Goal: Information Seeking & Learning: Learn about a topic

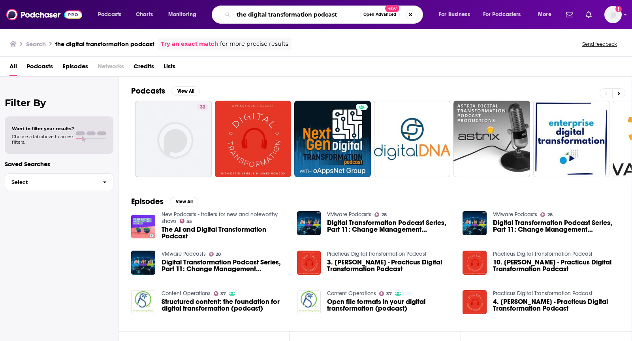
drag, startPoint x: 247, startPoint y: 16, endPoint x: 207, endPoint y: 13, distance: 40.0
click at [207, 13] on div "Podcasts Charts Monitoring the digital transformation podcast Open Advanced New…" at bounding box center [325, 15] width 466 height 18
type input "digital transformation podcast"
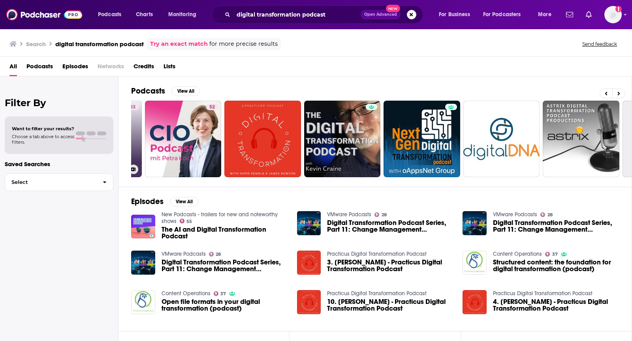
scroll to position [0, 224]
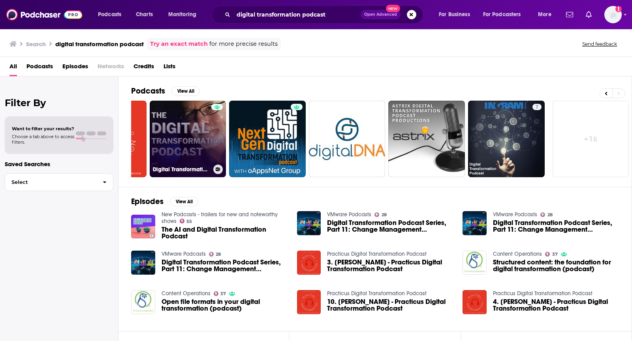
click at [190, 139] on link "Digital Transformation Podcast" at bounding box center [188, 139] width 77 height 77
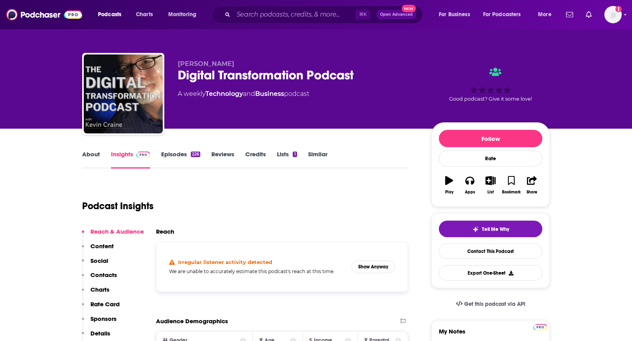
click at [89, 155] on link "About" at bounding box center [91, 159] width 18 height 18
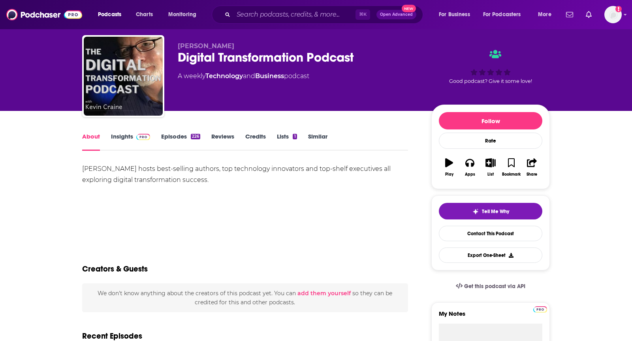
scroll to position [19, 0]
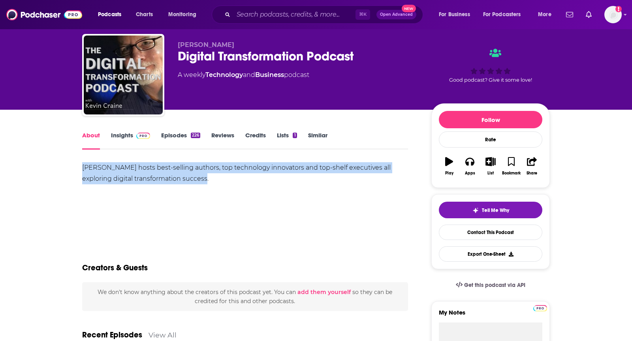
drag, startPoint x: 82, startPoint y: 167, endPoint x: 181, endPoint y: 182, distance: 99.7
click at [181, 182] on div "[PERSON_NAME] hosts best-selling authors, top technology innovators and top-she…" at bounding box center [245, 173] width 326 height 22
copy div "[PERSON_NAME] hosts best-selling authors, top technology innovators and top-she…"
click at [137, 137] on img at bounding box center [143, 136] width 14 height 6
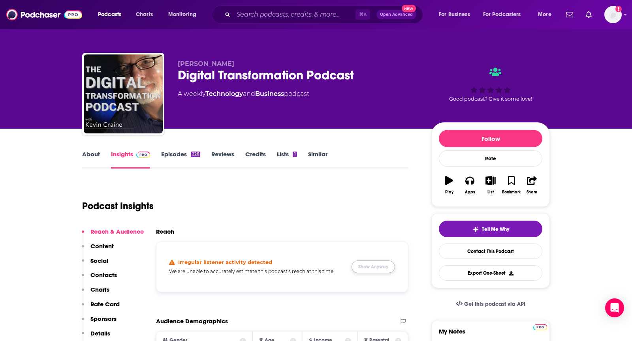
click at [361, 268] on button "Show Anyway" at bounding box center [372, 267] width 43 height 13
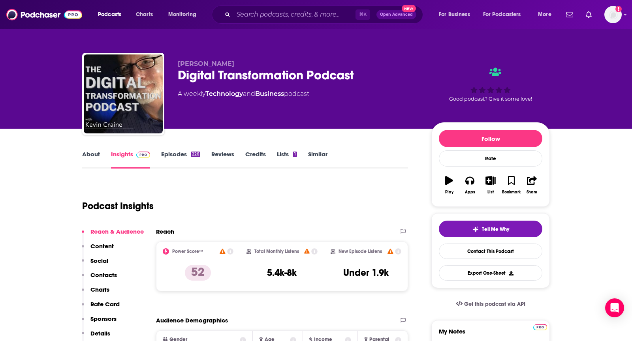
click at [180, 152] on link "Episodes 226" at bounding box center [180, 159] width 39 height 18
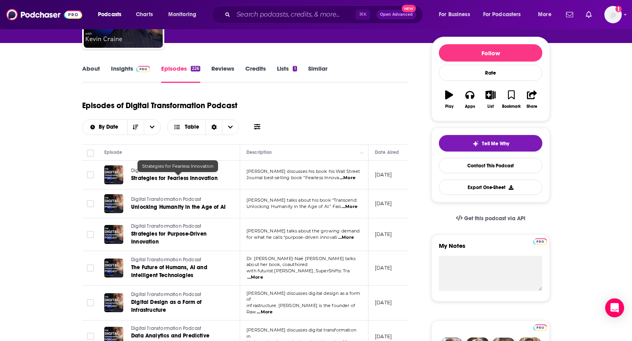
scroll to position [90, 0]
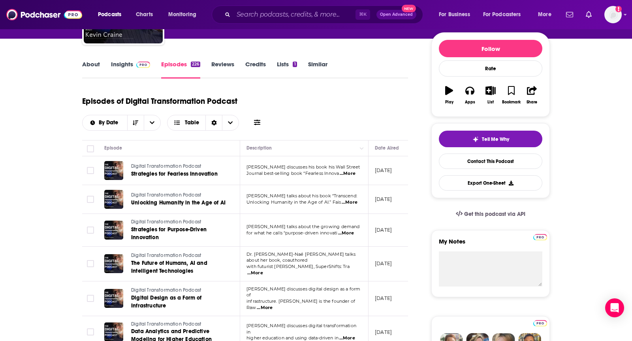
click at [354, 200] on span "...More" at bounding box center [350, 202] width 16 height 6
drag, startPoint x: 242, startPoint y: 165, endPoint x: 267, endPoint y: 165, distance: 24.5
click at [353, 200] on span "...More" at bounding box center [350, 202] width 16 height 6
drag, startPoint x: 245, startPoint y: 165, endPoint x: 278, endPoint y: 192, distance: 42.4
click at [346, 203] on span "...More" at bounding box center [350, 202] width 16 height 6
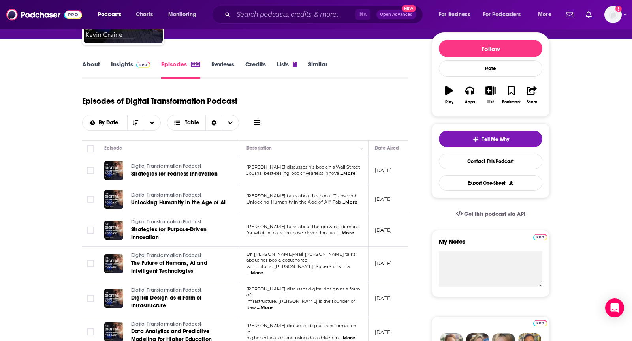
drag, startPoint x: 303, startPoint y: 187, endPoint x: 293, endPoint y: 185, distance: 9.6
click at [301, 193] on span "[PERSON_NAME] talks about his book “Transcend:" at bounding box center [301, 196] width 111 height 6
